Goal: Find specific page/section: Find specific page/section

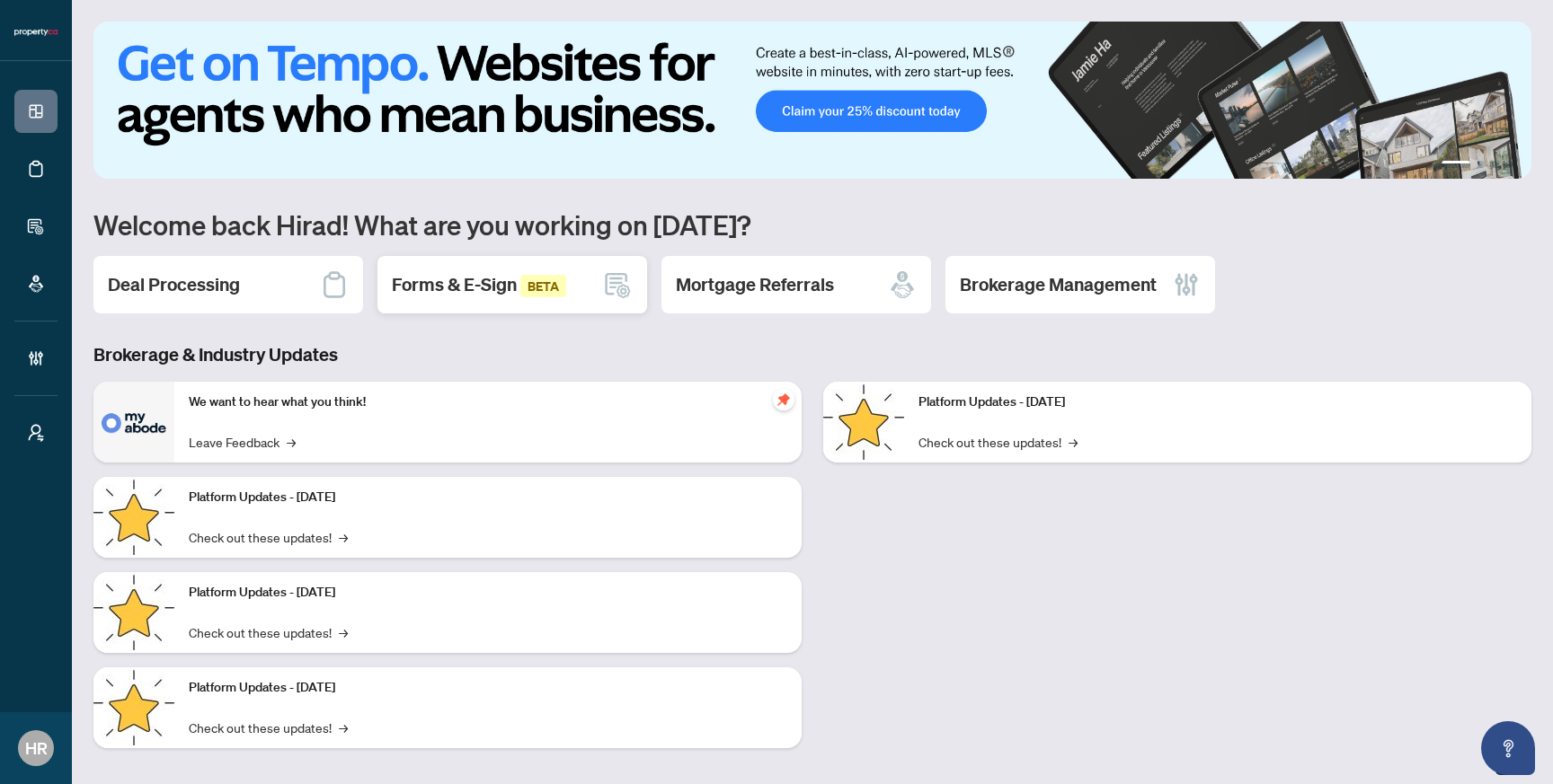
click at [417, 289] on span "Forms & E-Sign BETA" at bounding box center [478, 284] width 174 height 22
